Goal: Transaction & Acquisition: Book appointment/travel/reservation

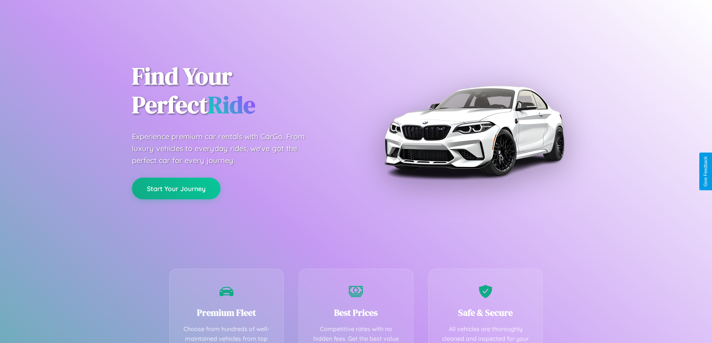
scroll to position [218, 0]
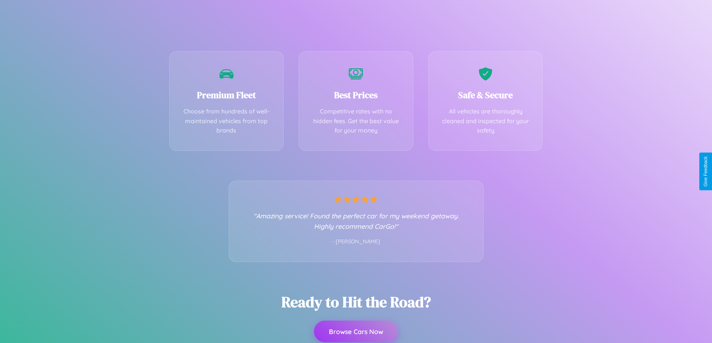
click at [356, 332] on button "Browse Cars Now" at bounding box center [356, 332] width 84 height 22
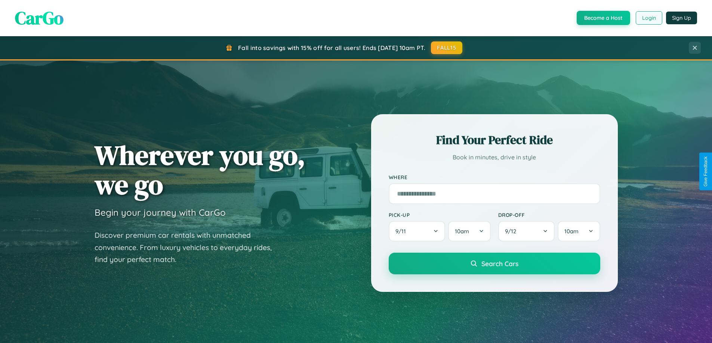
click at [648, 18] on button "Login" at bounding box center [648, 17] width 27 height 13
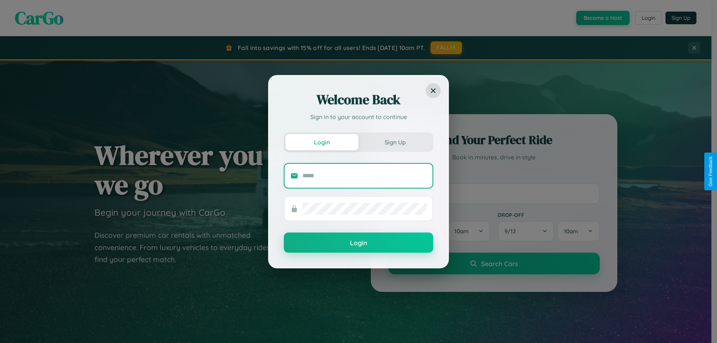
click at [365, 176] on input "text" at bounding box center [365, 176] width 124 height 12
type input "**********"
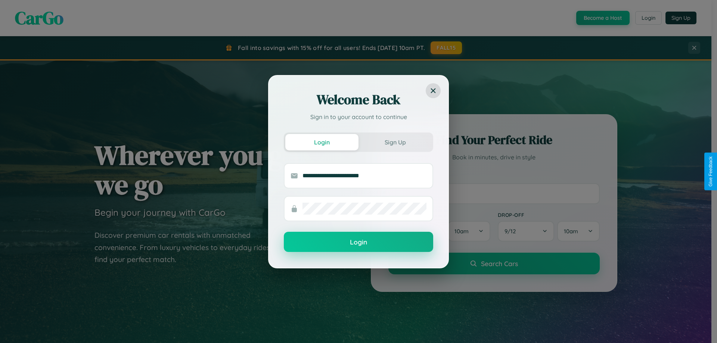
click at [359, 242] on button "Login" at bounding box center [358, 242] width 149 height 20
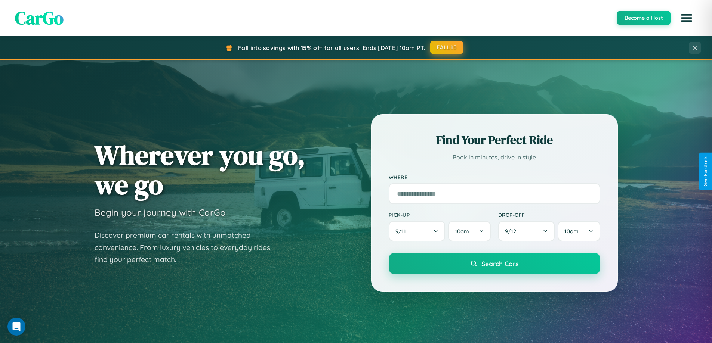
click at [447, 47] on button "FALL15" at bounding box center [446, 47] width 33 height 13
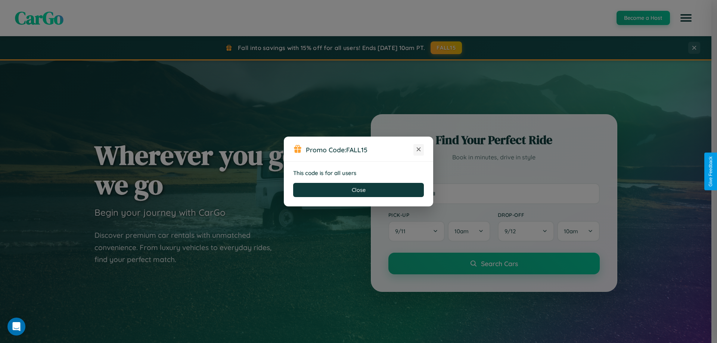
click at [419, 150] on icon at bounding box center [418, 149] width 7 height 7
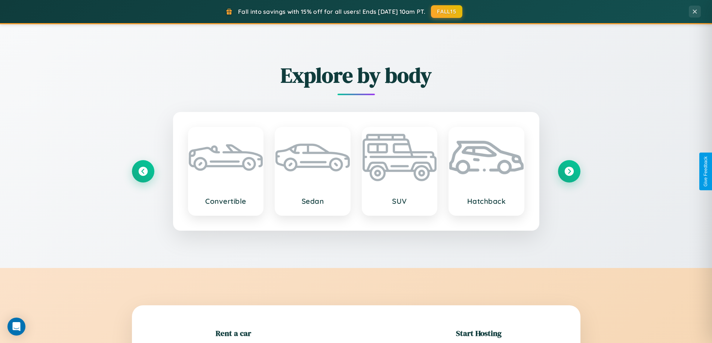
scroll to position [161, 0]
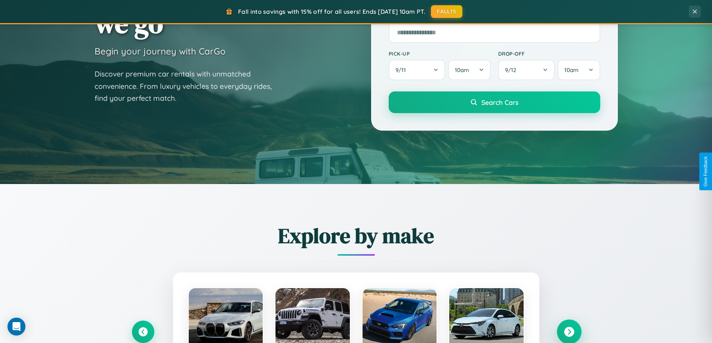
click at [569, 332] on icon at bounding box center [569, 332] width 10 height 10
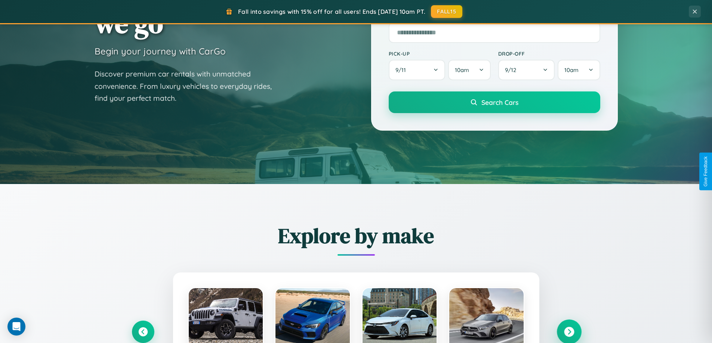
click at [569, 331] on icon at bounding box center [569, 332] width 10 height 10
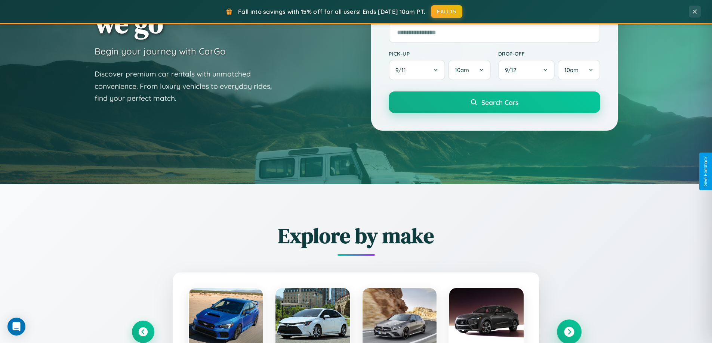
click at [569, 331] on icon at bounding box center [569, 332] width 10 height 10
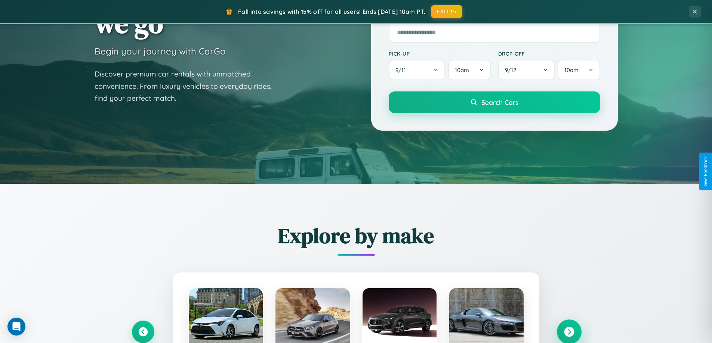
click at [569, 331] on icon at bounding box center [569, 332] width 10 height 10
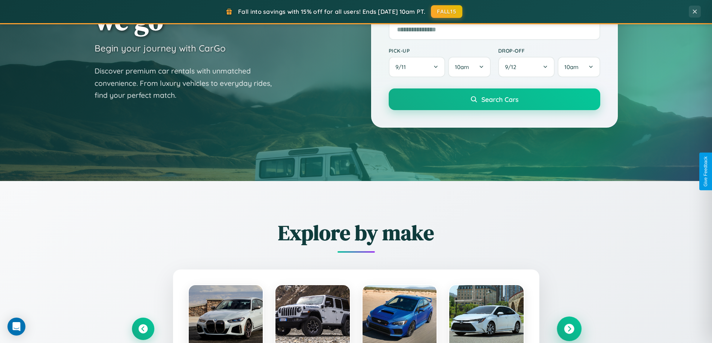
scroll to position [322, 0]
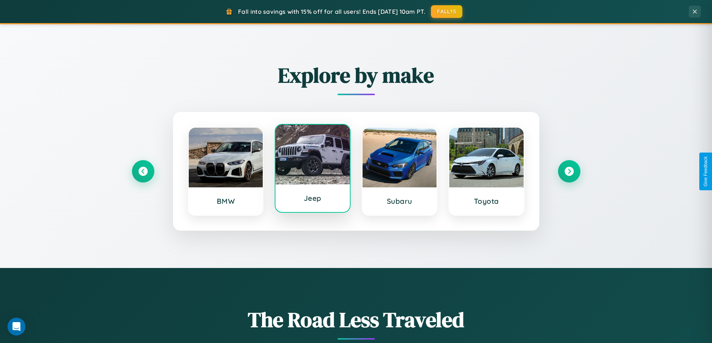
click at [312, 170] on div at bounding box center [312, 155] width 74 height 60
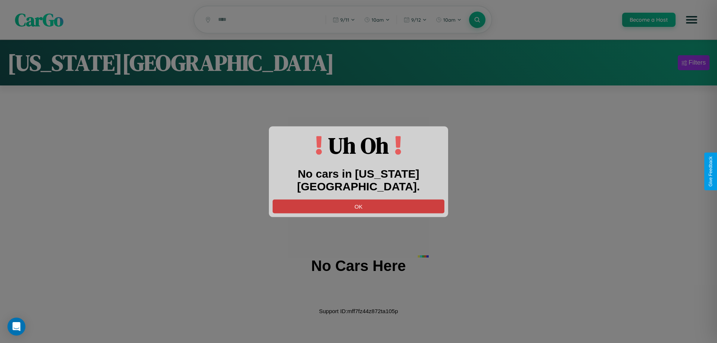
click at [359, 199] on button "OK" at bounding box center [359, 206] width 172 height 14
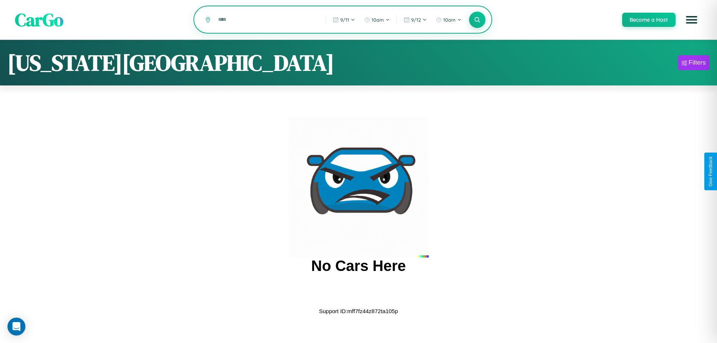
click at [266, 20] on input "text" at bounding box center [266, 19] width 104 height 13
type input "*"
click at [477, 20] on icon at bounding box center [477, 19] width 7 height 7
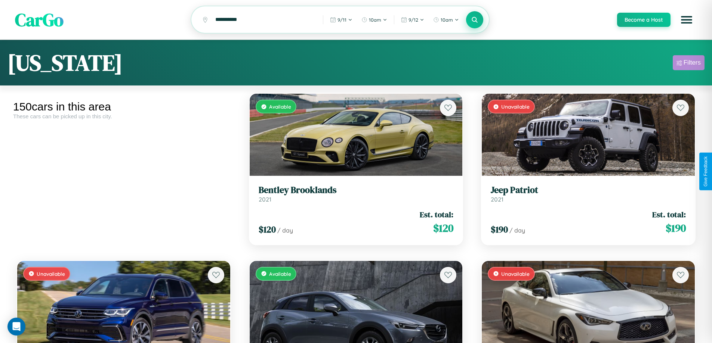
click at [688, 64] on div "Filters" at bounding box center [691, 62] width 17 height 7
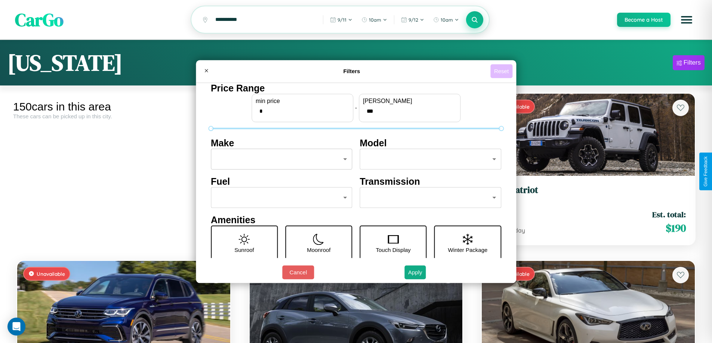
click at [502, 71] on button "Reset" at bounding box center [501, 71] width 22 height 14
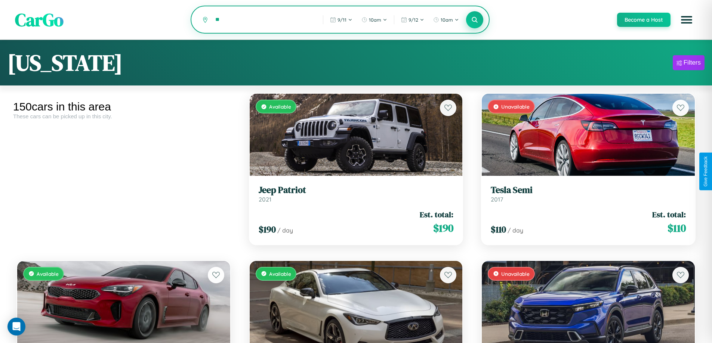
type input "*"
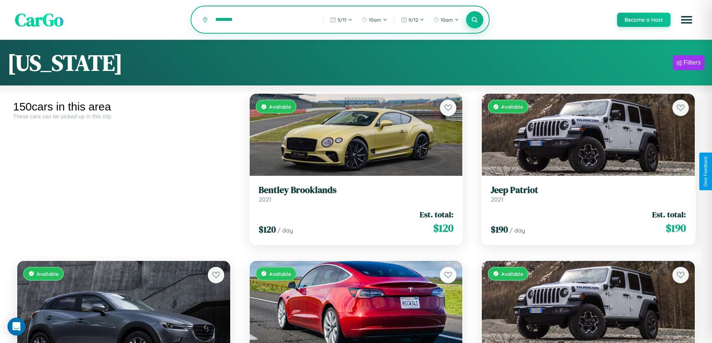
type input "********"
click at [474, 20] on icon at bounding box center [474, 19] width 7 height 7
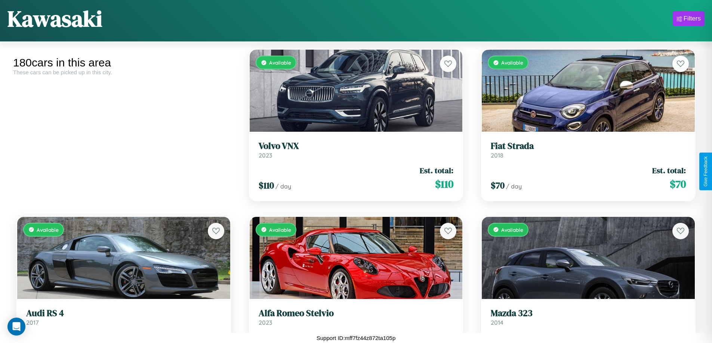
scroll to position [2782, 0]
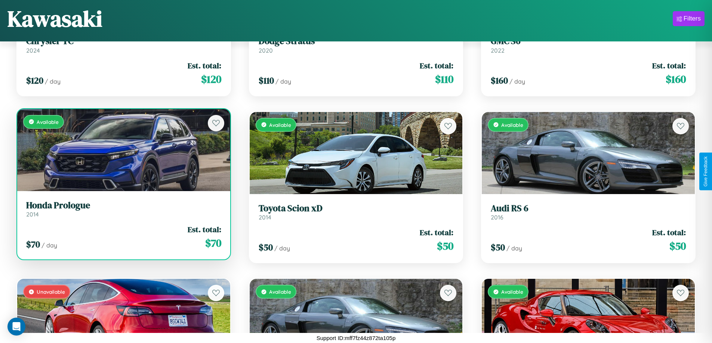
click at [123, 212] on link "Honda Prologue 2014" at bounding box center [123, 209] width 195 height 18
